Goal: Information Seeking & Learning: Learn about a topic

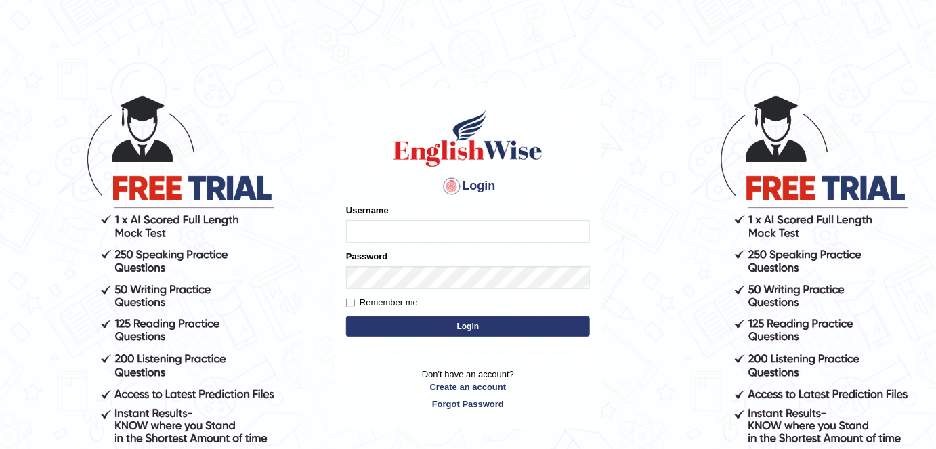
type input "FAridewala_123"
click at [404, 324] on button "Login" at bounding box center [468, 326] width 244 height 20
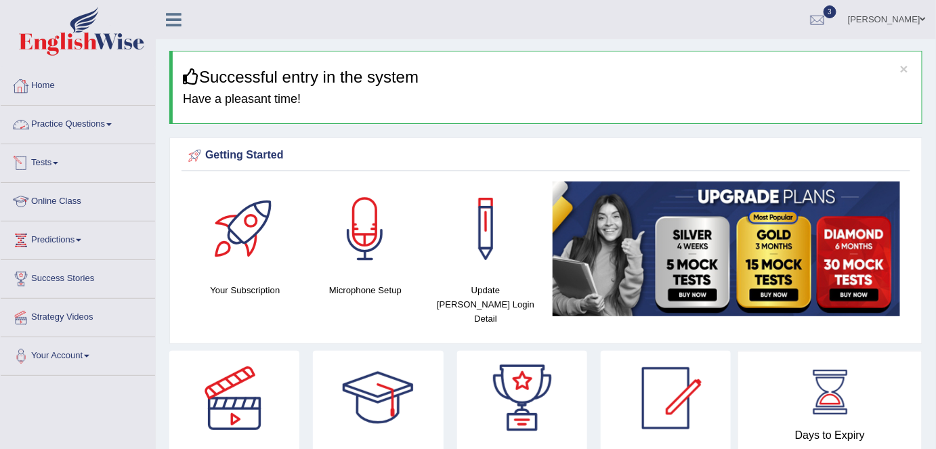
click at [65, 197] on link "Online Class" at bounding box center [78, 200] width 154 height 34
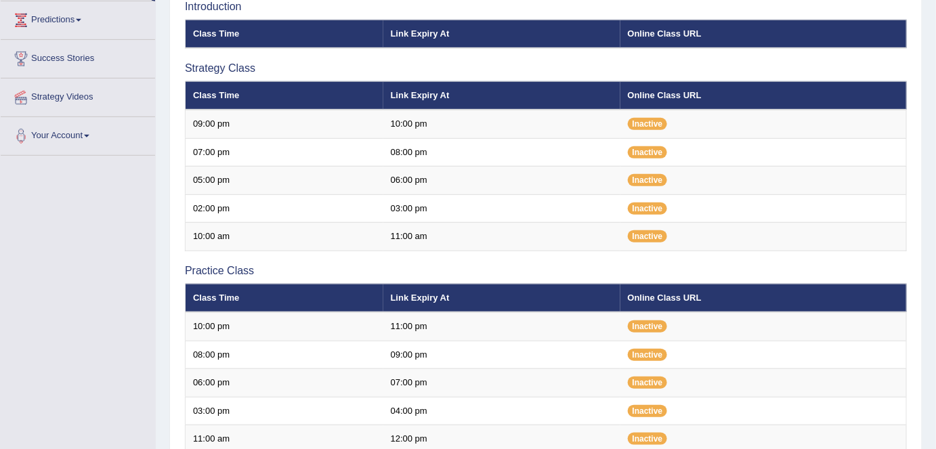
scroll to position [221, 0]
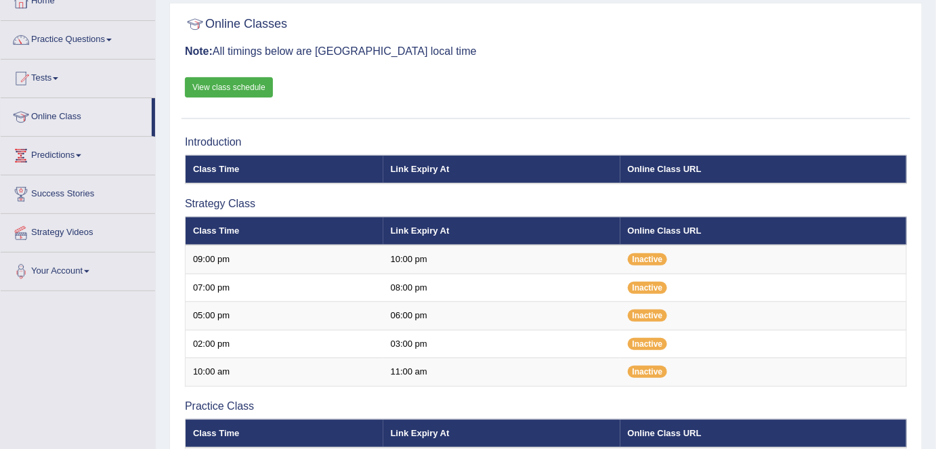
scroll to position [92, 0]
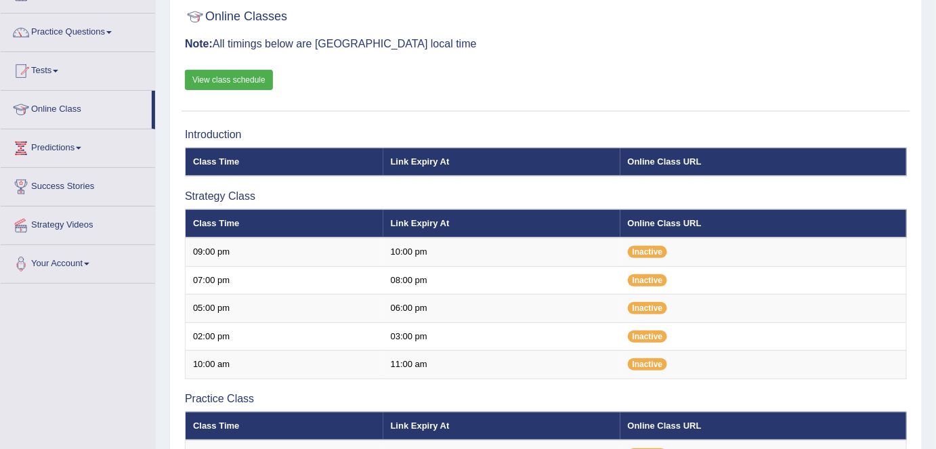
click at [245, 74] on link "View class schedule" at bounding box center [229, 80] width 88 height 20
